Goal: Task Accomplishment & Management: Manage account settings

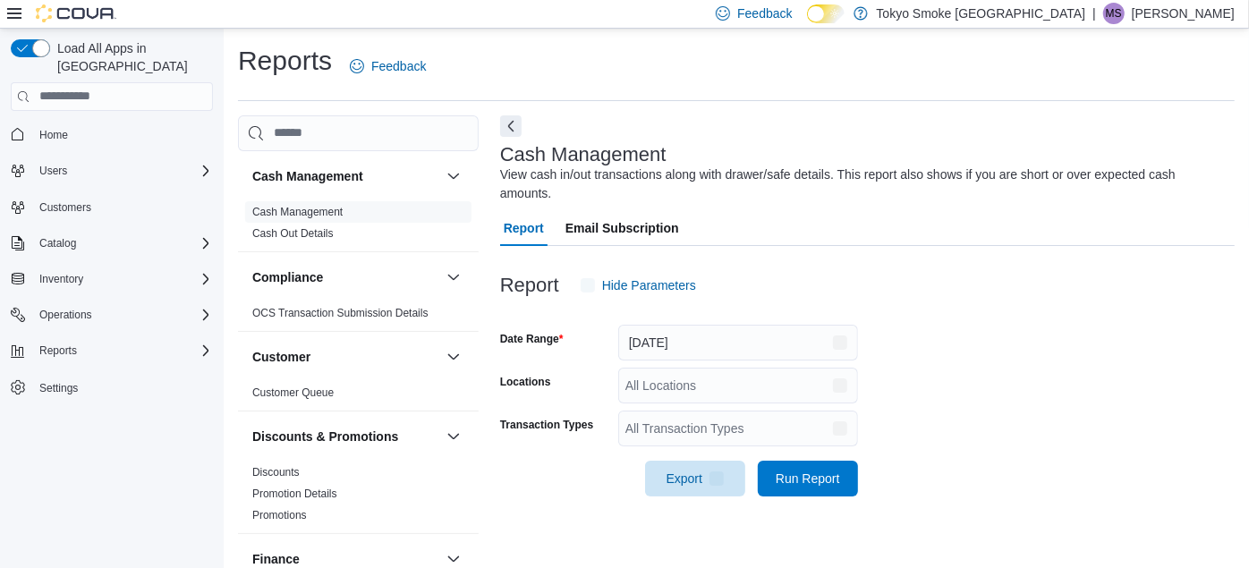
scroll to position [22, 0]
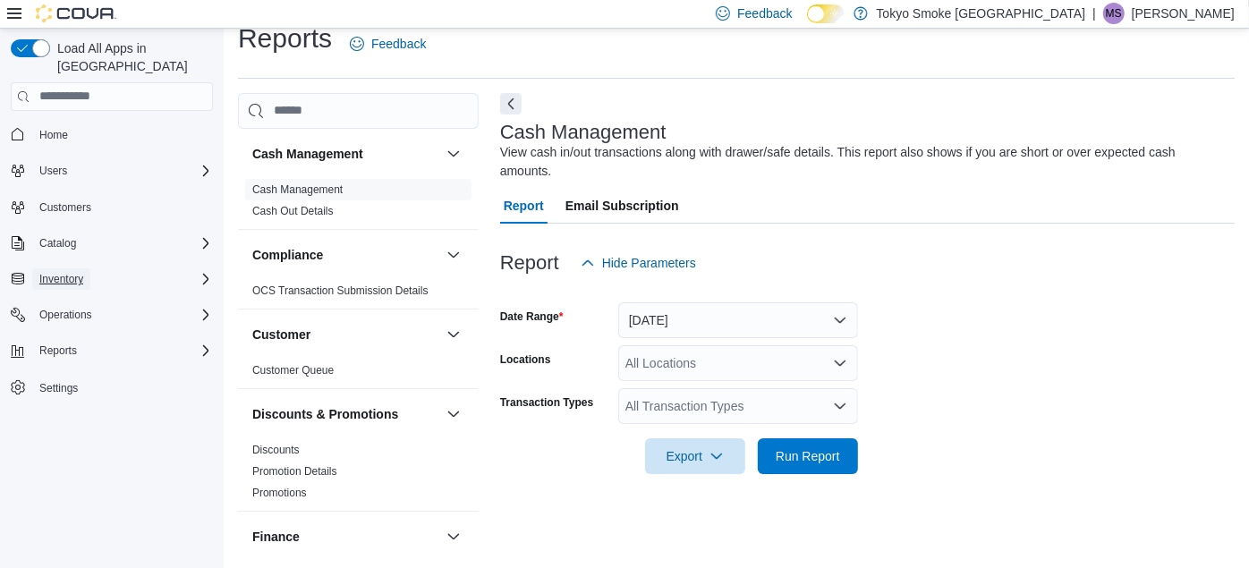
click at [84, 268] on button "Inventory" at bounding box center [61, 278] width 58 height 21
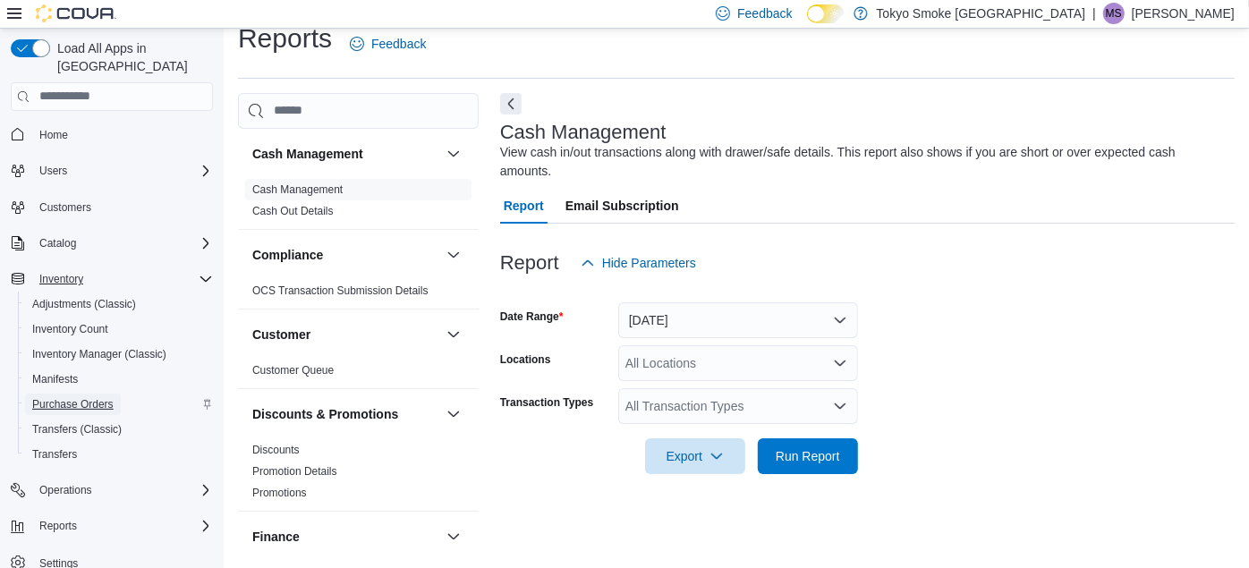
click at [89, 397] on span "Purchase Orders" at bounding box center [72, 404] width 81 height 14
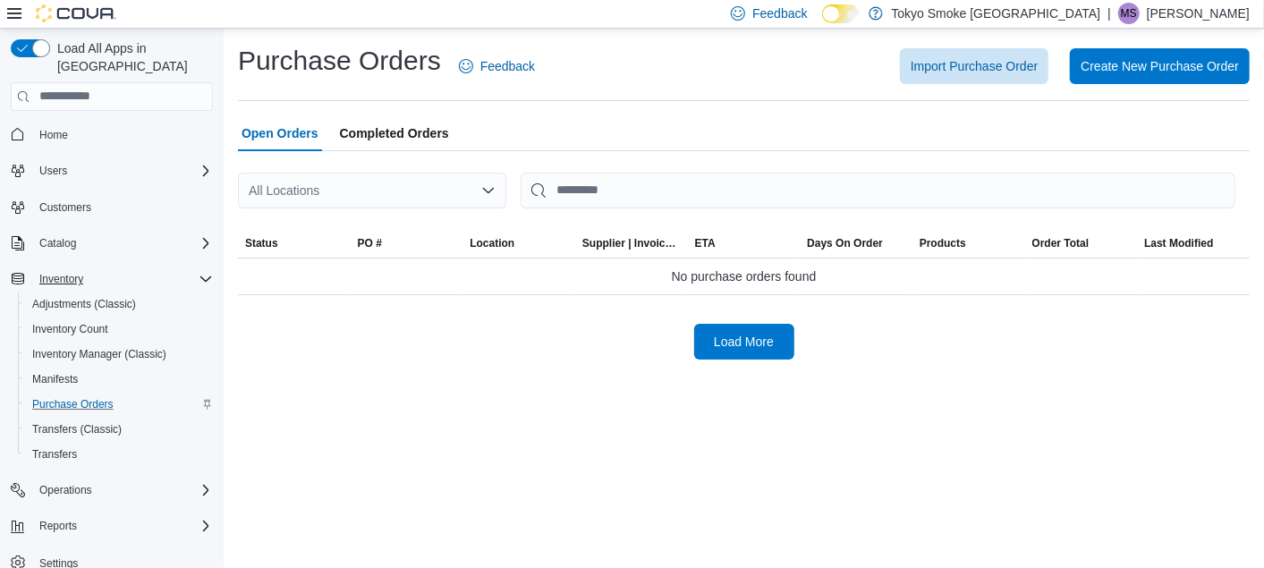
click at [483, 181] on div "All Locations" at bounding box center [372, 191] width 268 height 36
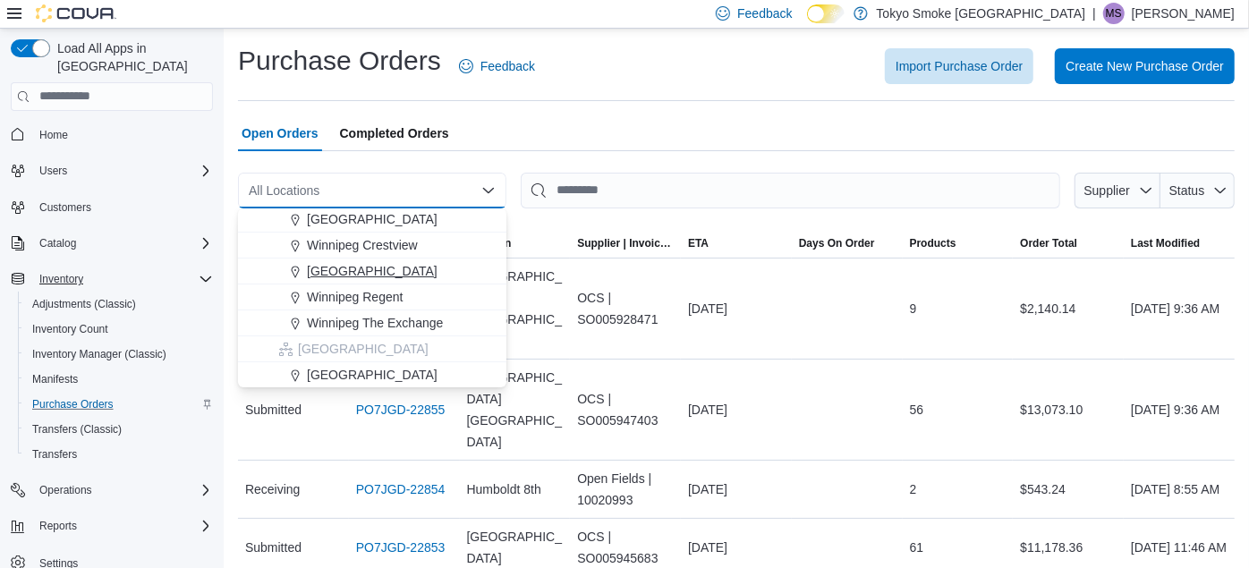
scroll to position [183, 0]
click at [404, 327] on span "Winnipeg The Exchange" at bounding box center [375, 324] width 136 height 18
